Goal: Information Seeking & Learning: Learn about a topic

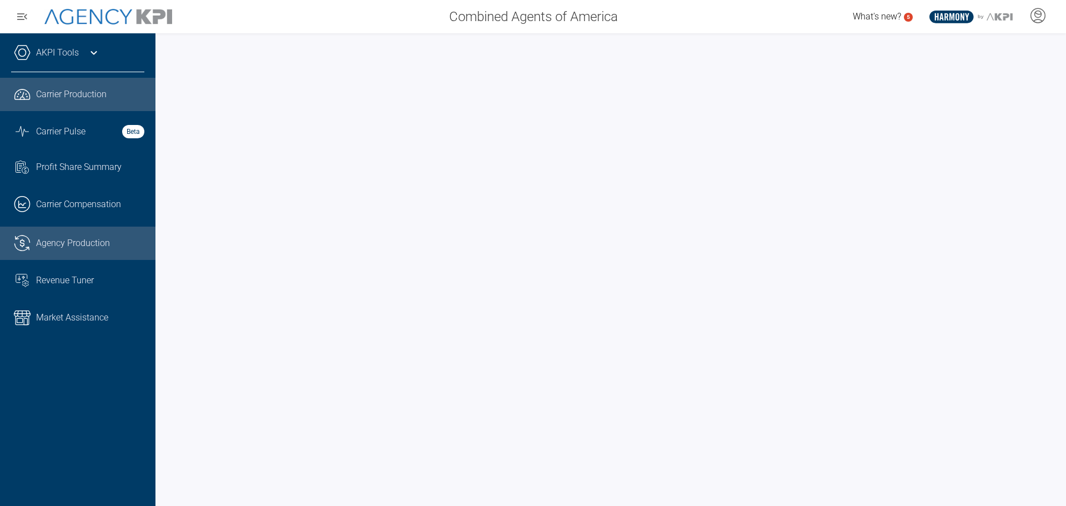
click at [110, 248] on div "Agency Production" at bounding box center [90, 242] width 108 height 13
click at [996, 17] on polygon at bounding box center [997, 16] width 7 height 7
click at [997, 15] on polygon at bounding box center [997, 16] width 7 height 7
click at [1041, 18] on icon at bounding box center [1037, 15] width 17 height 17
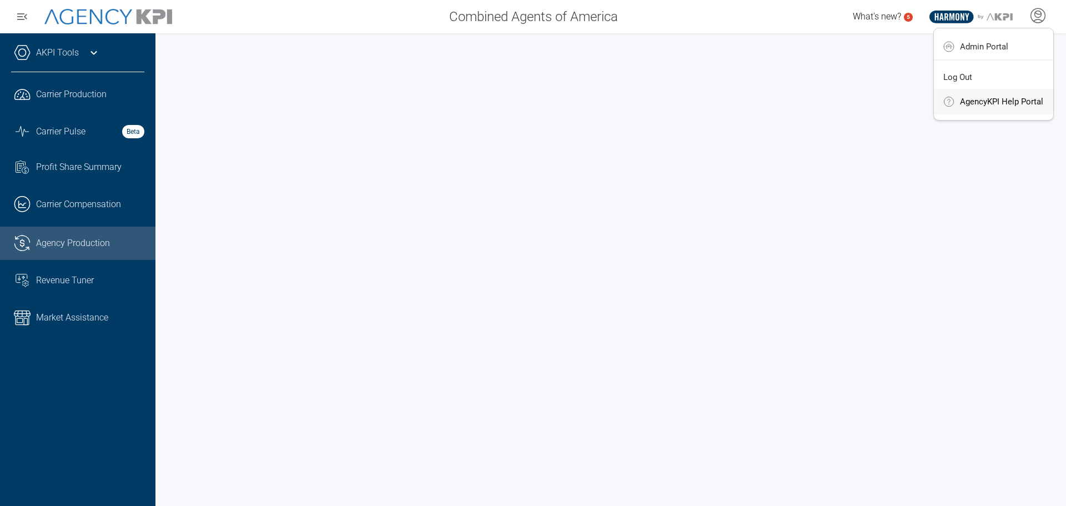
click at [1007, 103] on span "AgencyKPI Help Portal" at bounding box center [1001, 101] width 83 height 9
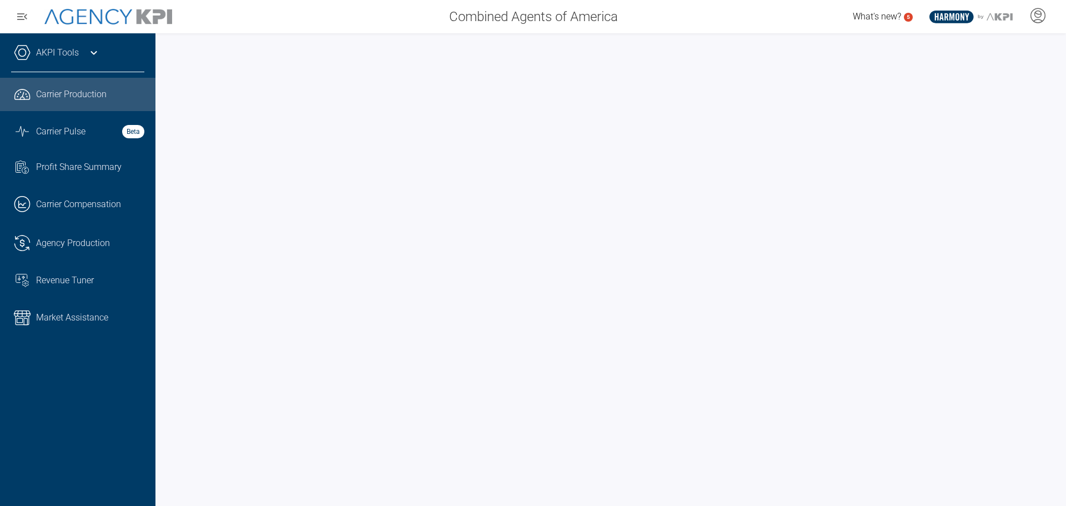
click at [989, 17] on icon ".st0{fill:#003B66;} .st1{fill:#FFFFFF;} .st2{fill:#949698;} Layer 1" at bounding box center [970, 17] width 83 height 13
click at [1036, 17] on icon at bounding box center [1037, 15] width 17 height 17
click at [996, 94] on li "AgencyKPI Help Portal" at bounding box center [992, 102] width 119 height 26
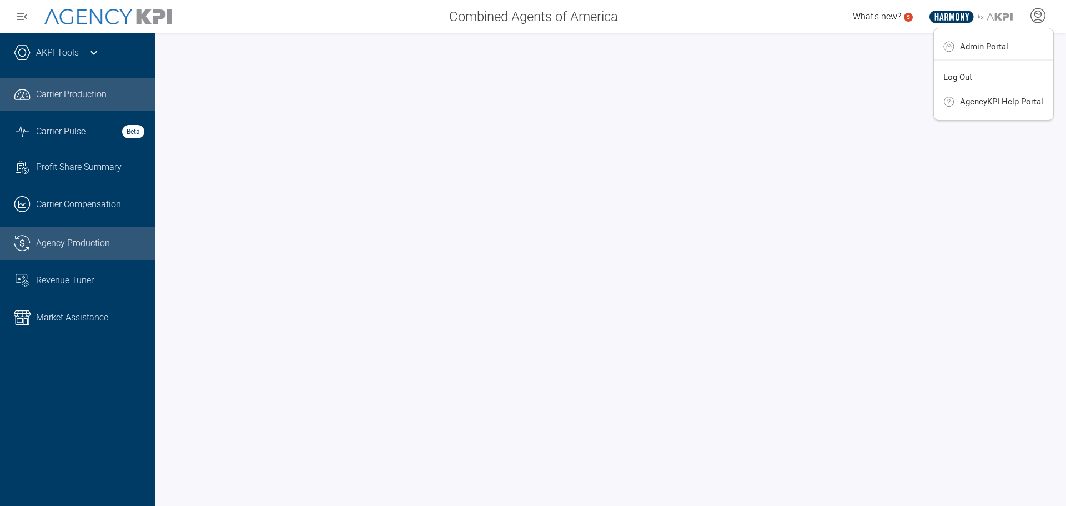
click at [54, 249] on span "Agency Production" at bounding box center [73, 242] width 74 height 13
